Goal: Transaction & Acquisition: Purchase product/service

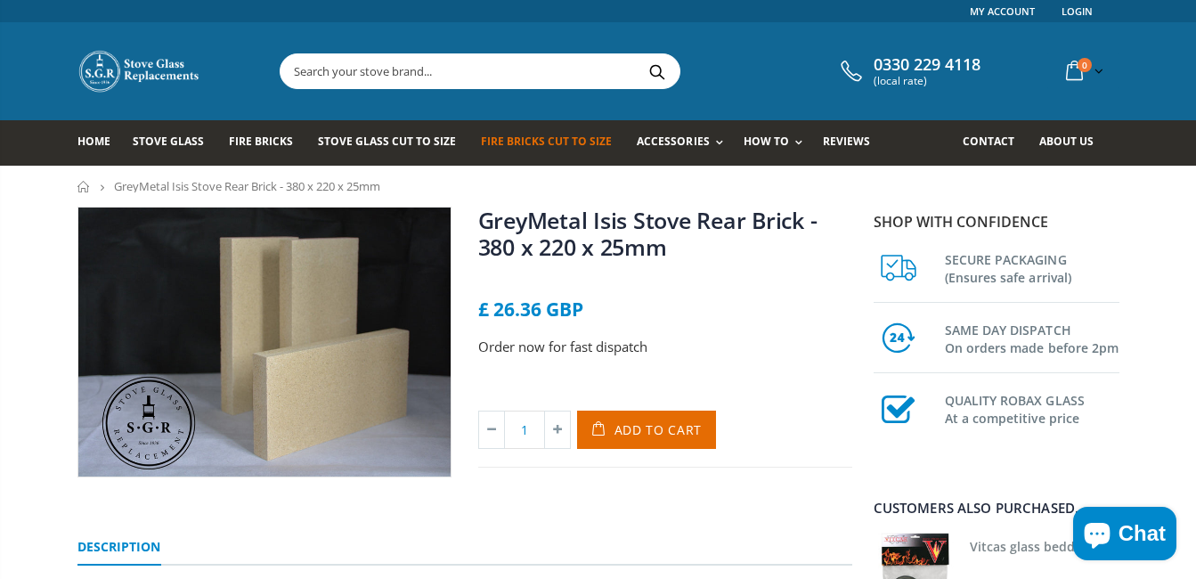
click at [523, 137] on span "Fire Bricks Cut To Size" at bounding box center [546, 141] width 131 height 15
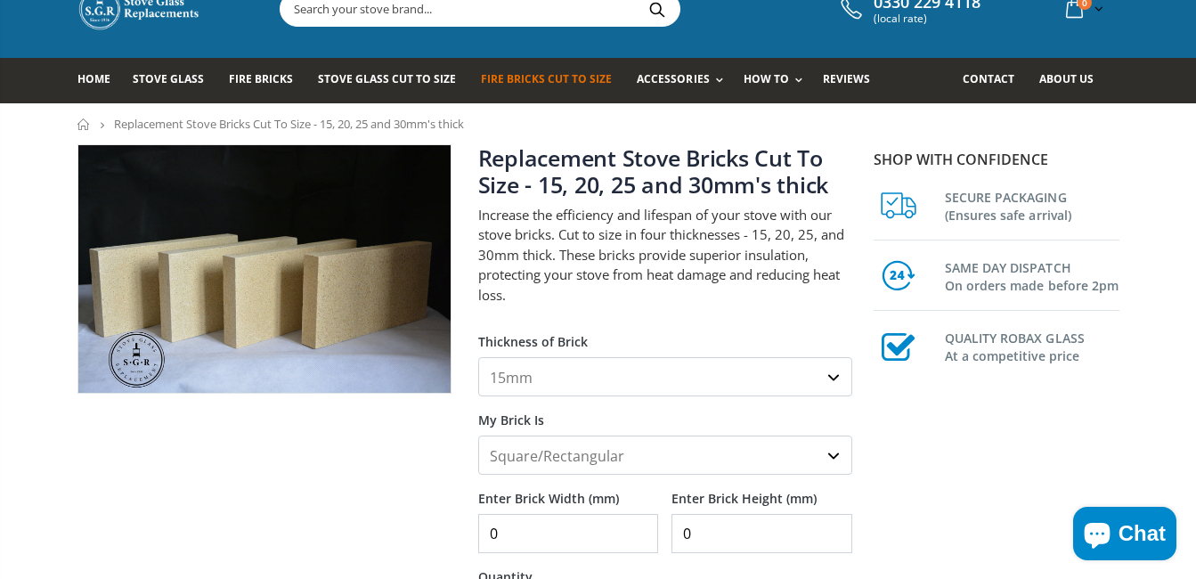
scroll to position [89, 0]
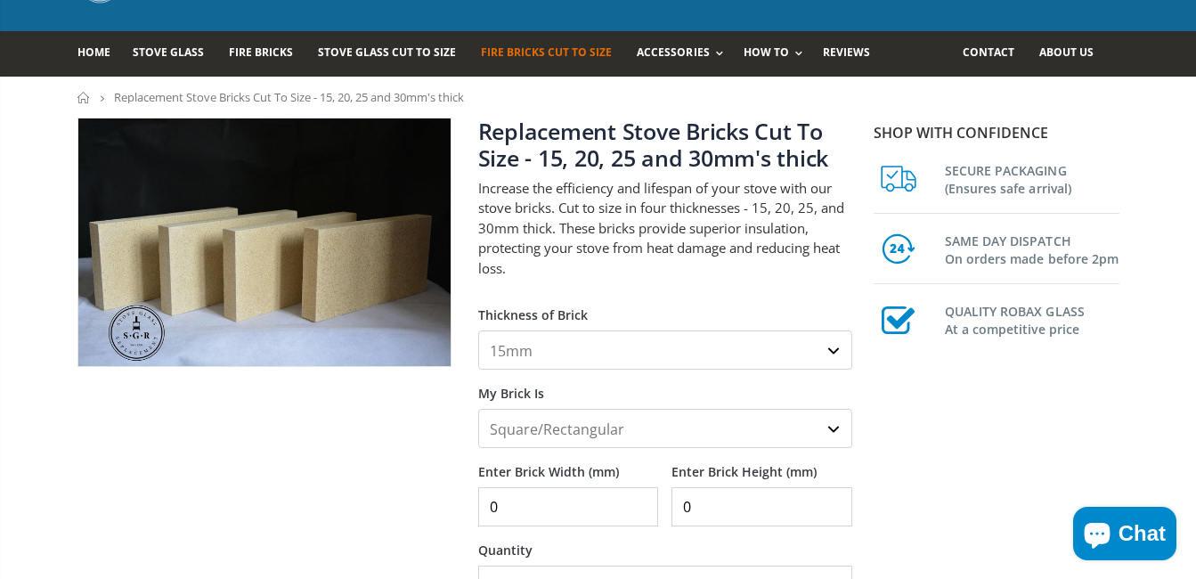
click at [837, 349] on select "15mm 20mm 25mm 30mm" at bounding box center [665, 350] width 374 height 39
select select "25mm"
click at [478, 331] on select "15mm 20mm 25mm 30mm" at bounding box center [665, 350] width 374 height 39
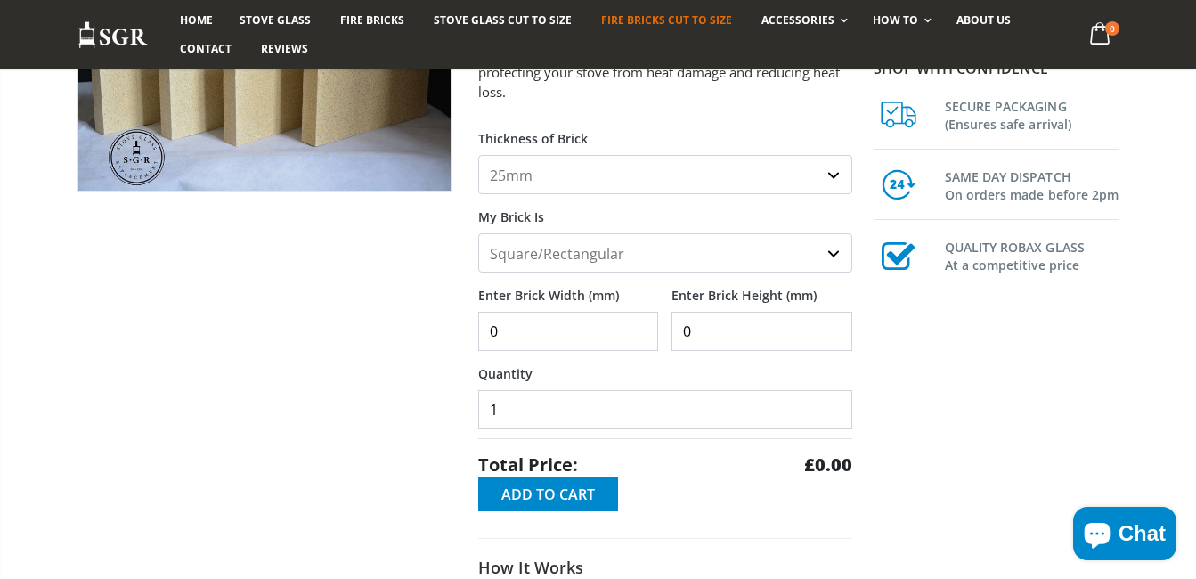
scroll to position [267, 0]
click at [831, 252] on select "Square/Rectangular Shaped (+£8)" at bounding box center [665, 251] width 374 height 39
select select "shaped"
click at [478, 232] on select "Square/Rectangular Shaped (+£8)" at bounding box center [665, 251] width 374 height 39
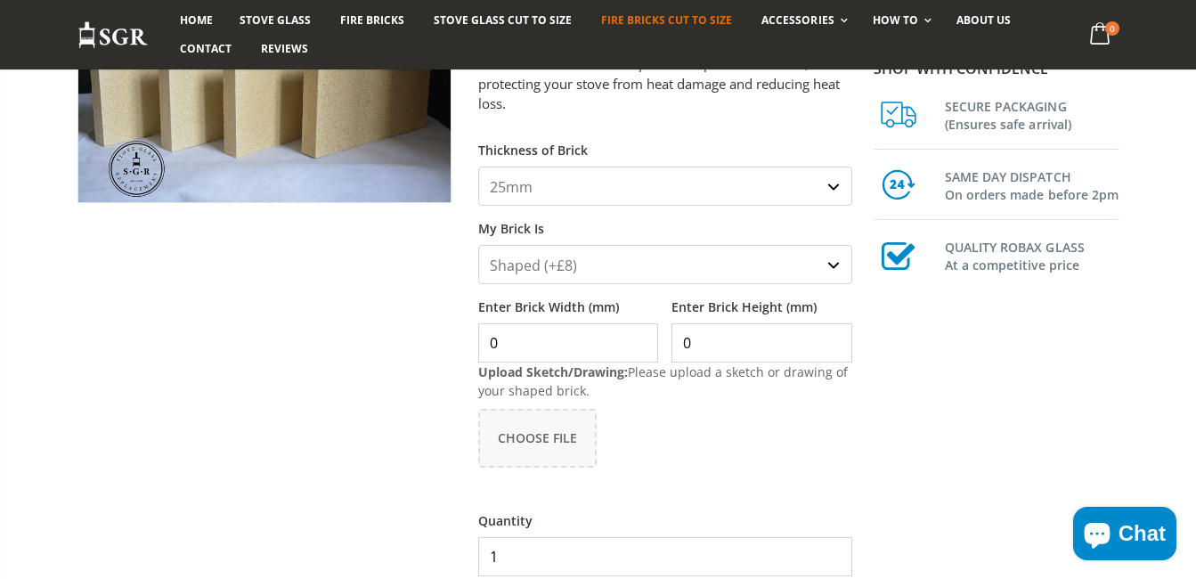
scroll to position [356, 0]
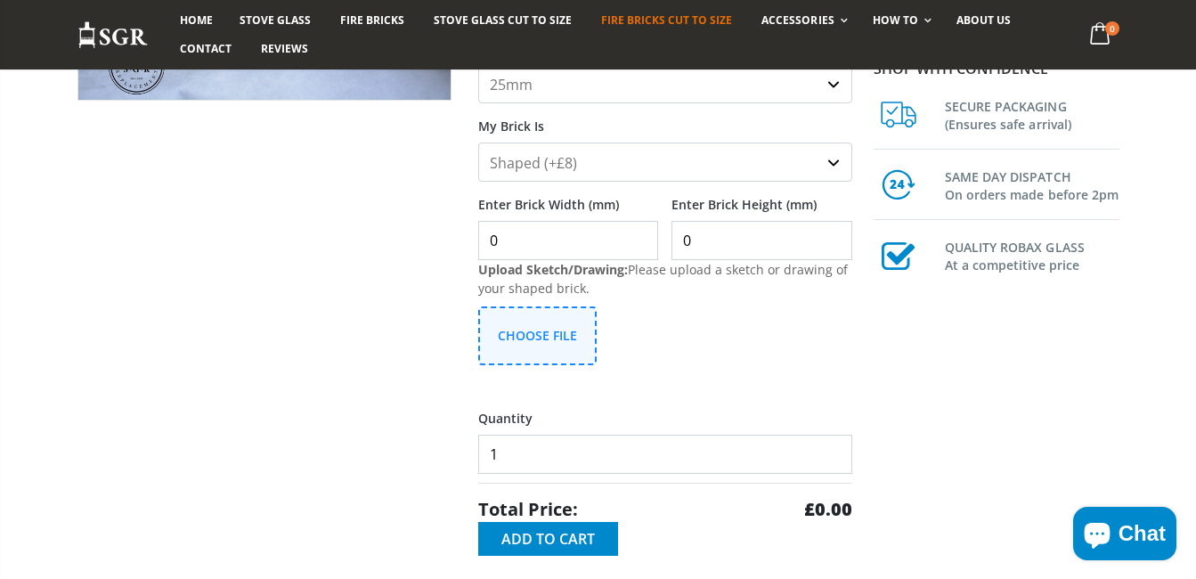
click at [520, 329] on span "Choose File" at bounding box center [537, 335] width 79 height 17
click at [524, 239] on input "0" at bounding box center [568, 240] width 181 height 39
drag, startPoint x: 501, startPoint y: 241, endPoint x: 488, endPoint y: 239, distance: 12.6
click at [488, 239] on input "0332" at bounding box center [568, 240] width 181 height 39
click at [642, 235] on input "339" at bounding box center [568, 240] width 181 height 39
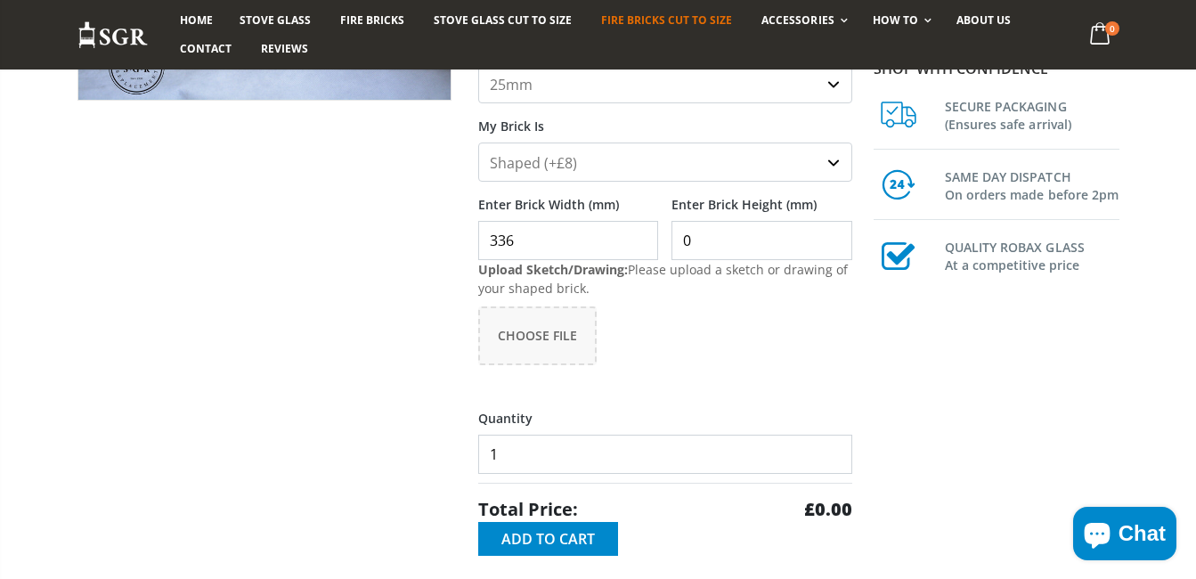
click at [638, 253] on input "336" at bounding box center [568, 240] width 181 height 39
type input "332"
click at [638, 253] on input "332" at bounding box center [568, 240] width 181 height 39
click at [755, 249] on input "0" at bounding box center [762, 240] width 181 height 39
drag, startPoint x: 693, startPoint y: 239, endPoint x: 677, endPoint y: 241, distance: 16.3
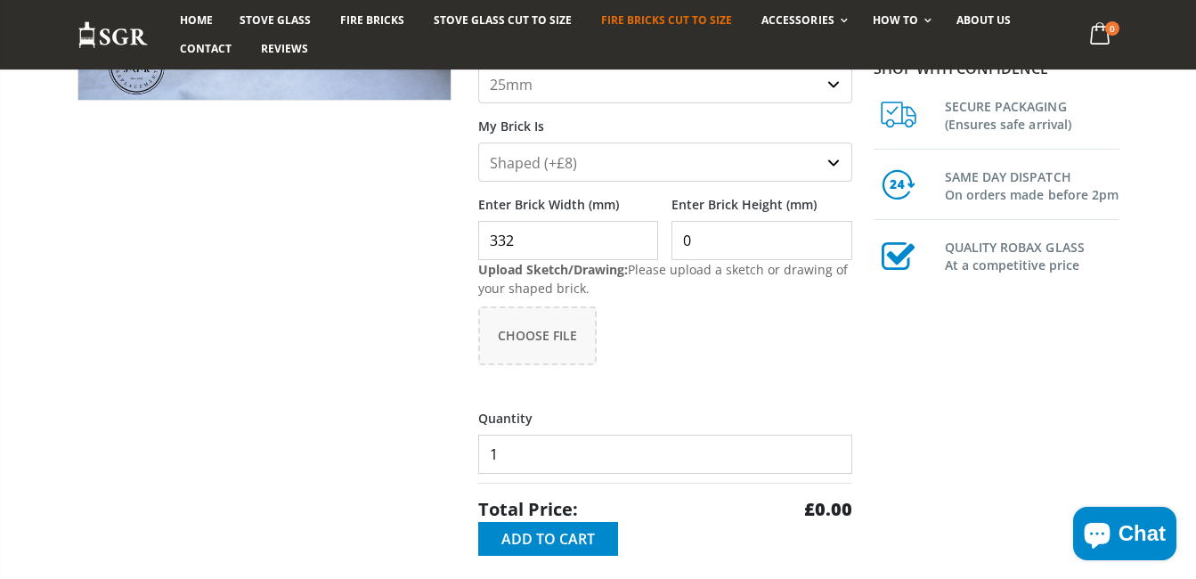
click at [677, 241] on input "0" at bounding box center [762, 240] width 181 height 39
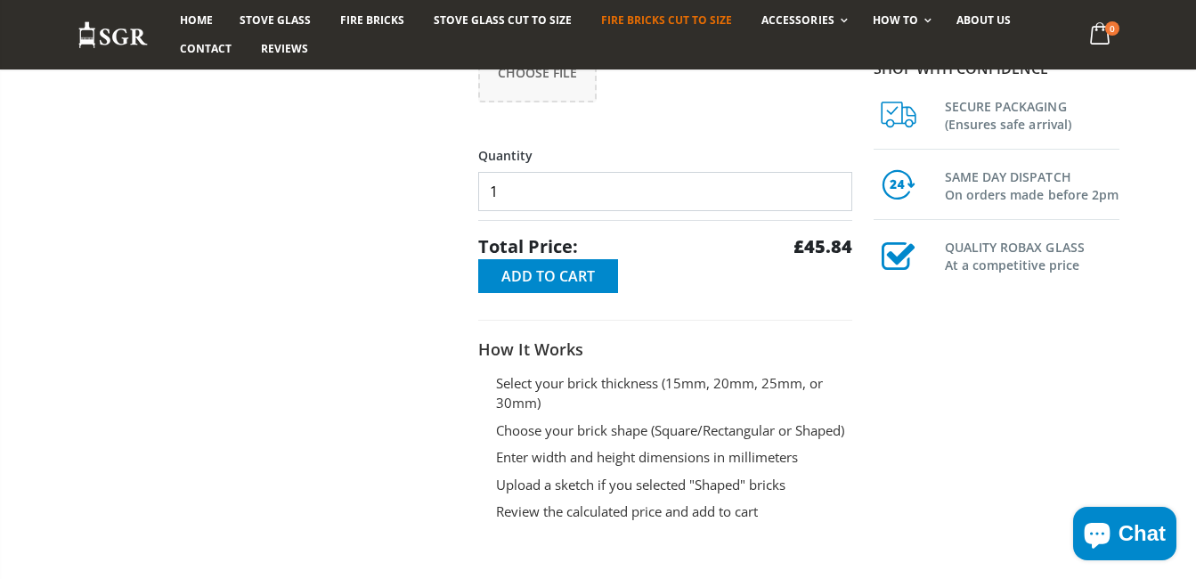
scroll to position [624, 0]
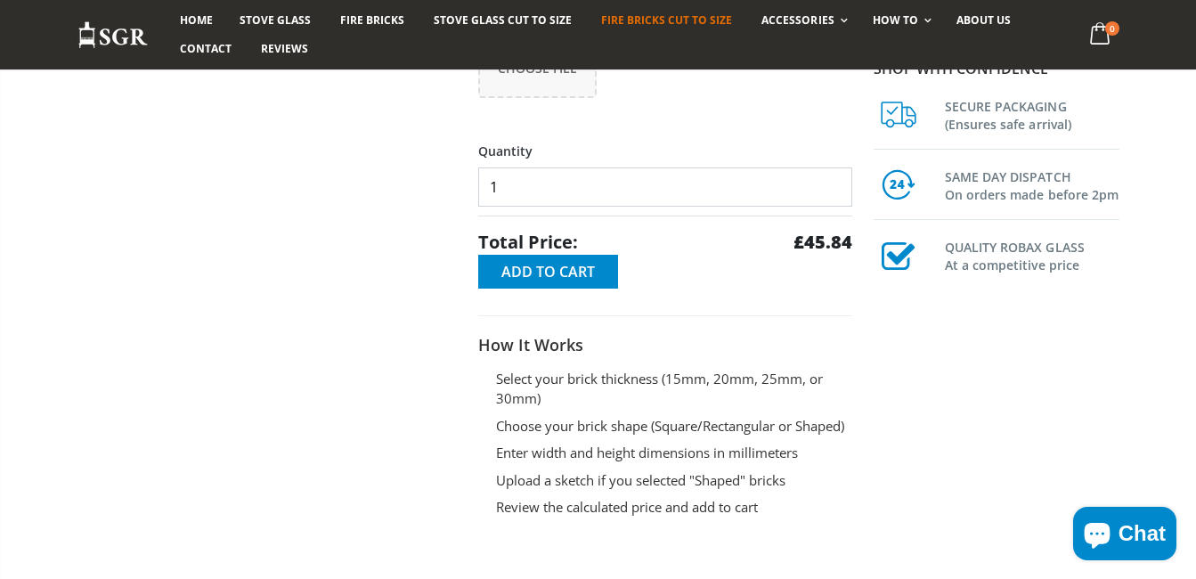
type input "442"
